Goal: Find contact information: Obtain details needed to contact an individual or organization

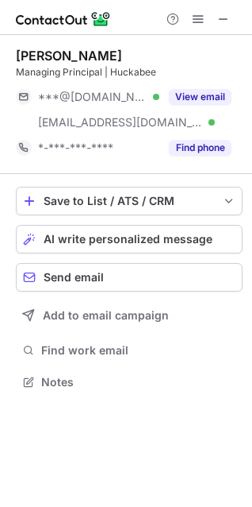
scroll to position [371, 252]
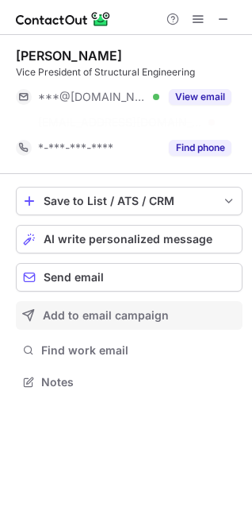
scroll to position [345, 252]
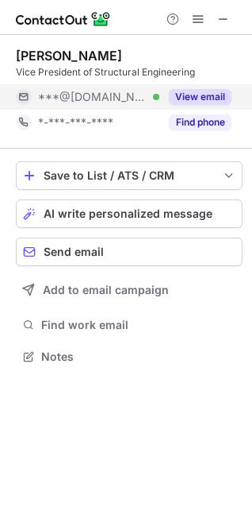
click at [200, 95] on button "View email" at bounding box center [200, 97] width 63 height 16
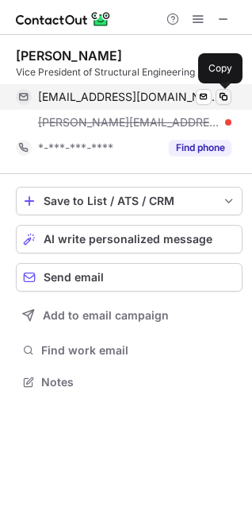
click at [222, 98] on span at bounding box center [224, 97] width 13 height 13
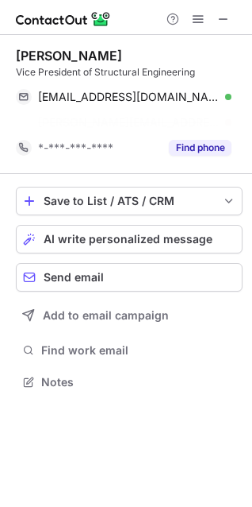
scroll to position [345, 252]
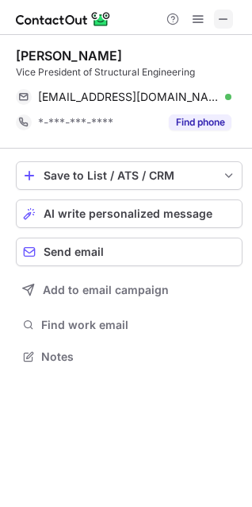
click at [226, 19] on span at bounding box center [224, 19] width 13 height 13
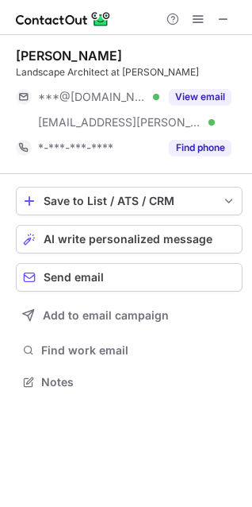
scroll to position [371, 252]
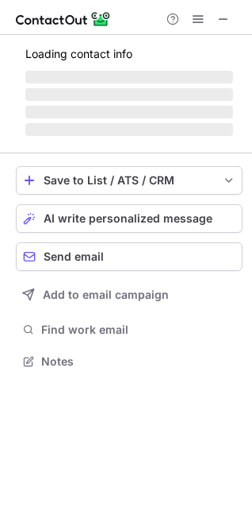
scroll to position [345, 252]
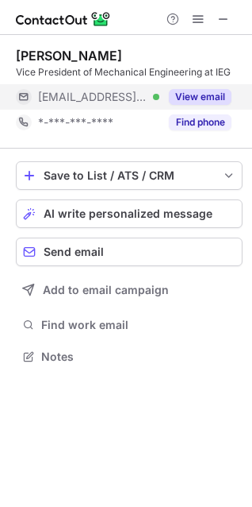
click at [204, 89] on div "View email" at bounding box center [196, 96] width 72 height 25
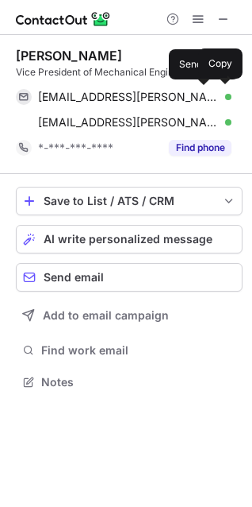
scroll to position [371, 252]
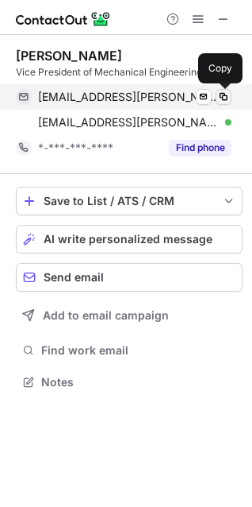
click at [224, 97] on span at bounding box center [224, 97] width 13 height 13
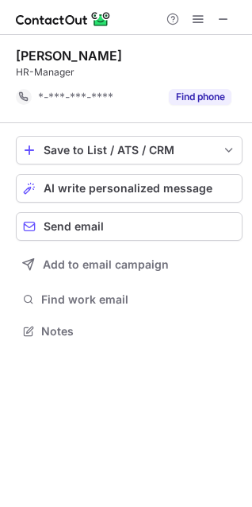
scroll to position [320, 252]
